Goal: Find specific page/section: Find specific page/section

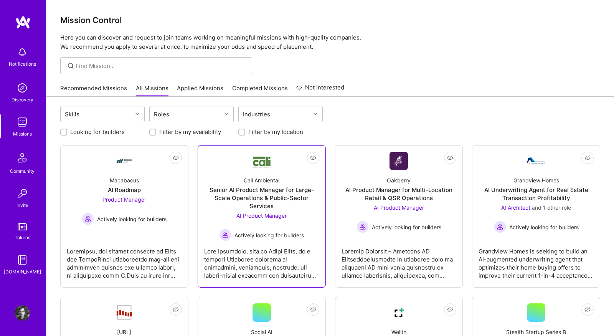
click at [260, 254] on div at bounding box center [261, 260] width 115 height 38
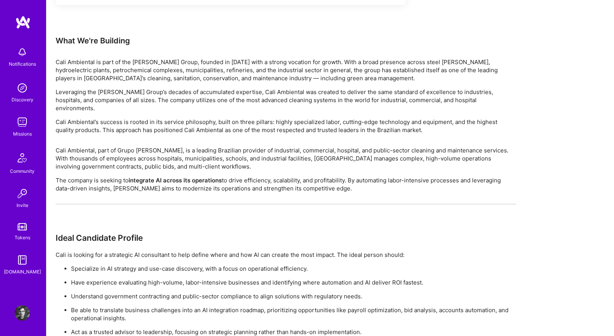
scroll to position [475, 0]
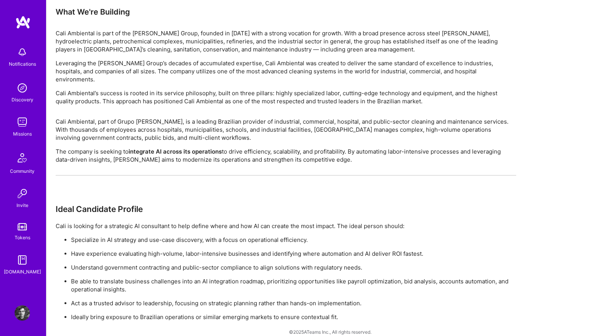
click at [17, 118] on img at bounding box center [22, 121] width 15 height 15
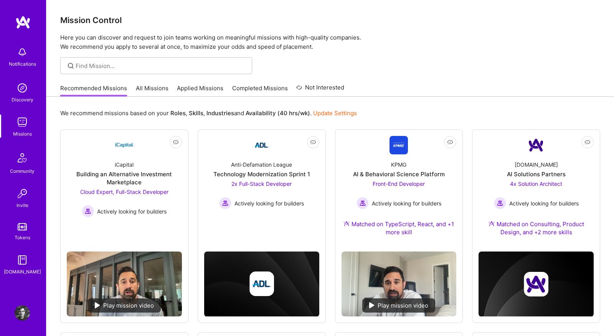
click at [156, 87] on link "All Missions" at bounding box center [152, 90] width 33 height 13
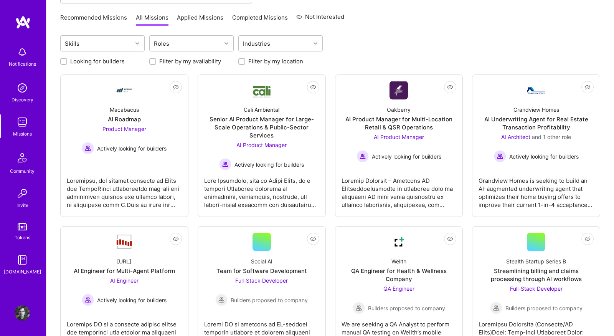
scroll to position [71, 0]
click at [288, 179] on div at bounding box center [261, 189] width 115 height 38
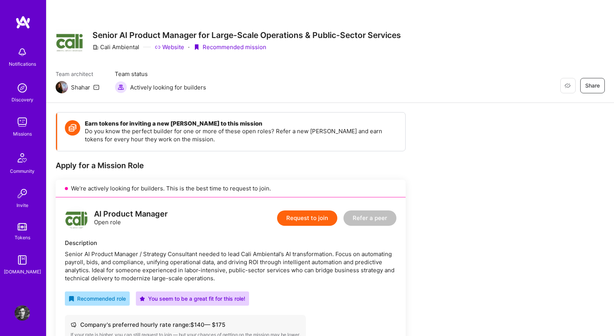
click at [22, 126] on img at bounding box center [22, 121] width 15 height 15
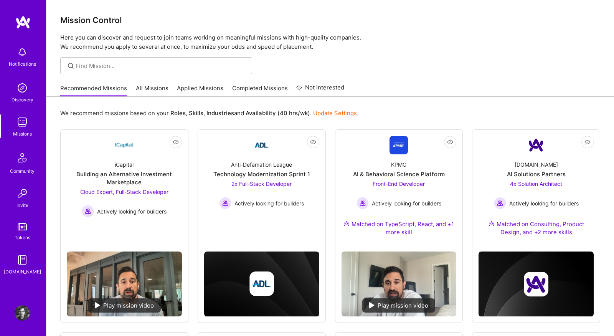
click at [147, 88] on link "All Missions" at bounding box center [152, 90] width 33 height 13
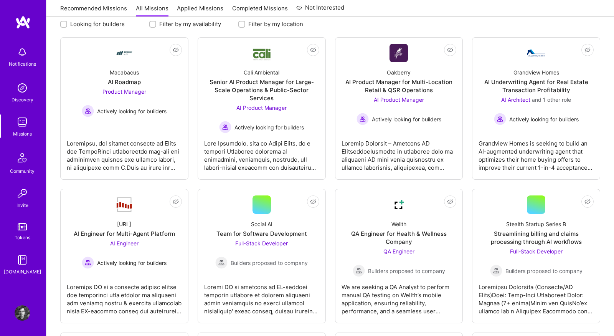
scroll to position [114, 0]
